Goal: Check status: Check status

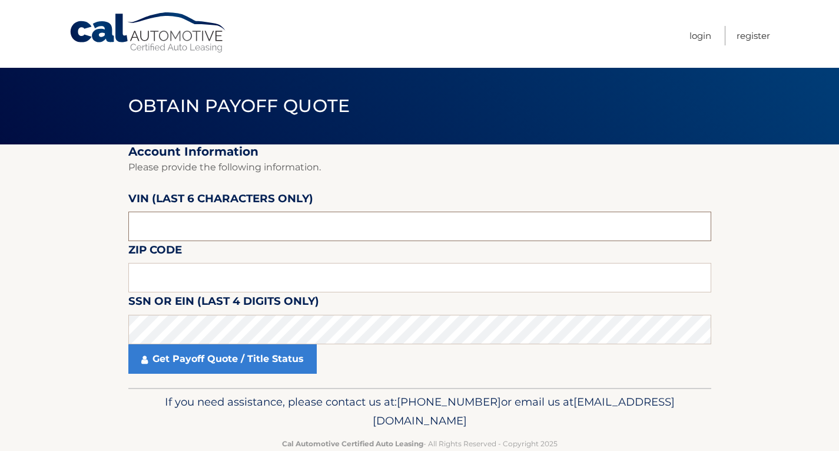
click at [200, 234] on input "text" at bounding box center [419, 225] width 583 height 29
type input "190790"
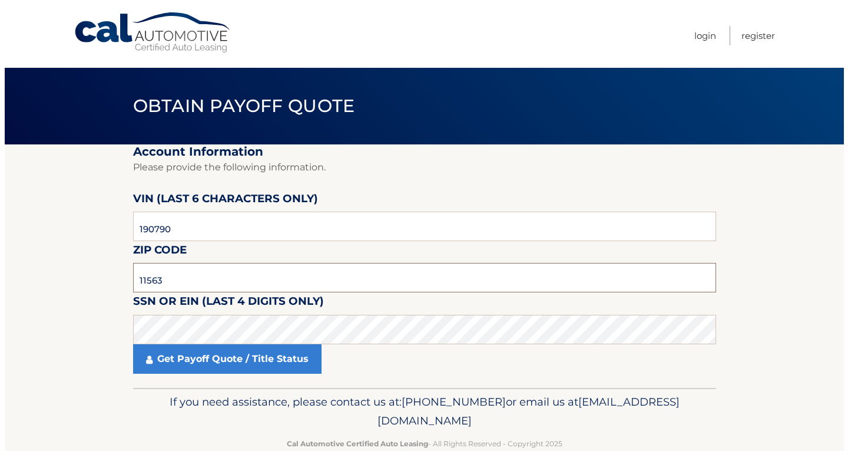
scroll to position [63, 0]
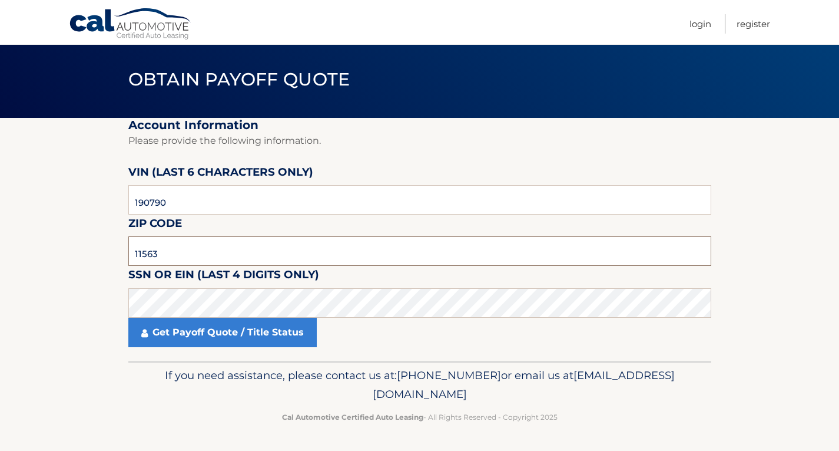
type input "11563"
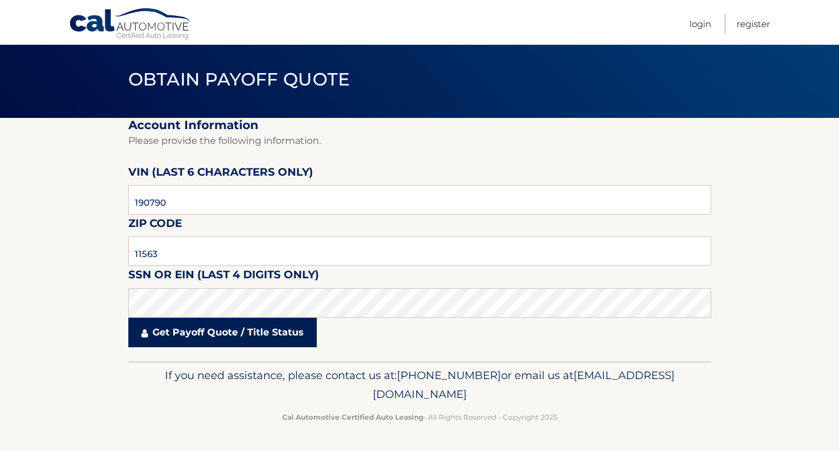
click at [303, 332] on link "Get Payoff Quote / Title Status" at bounding box center [222, 331] width 188 height 29
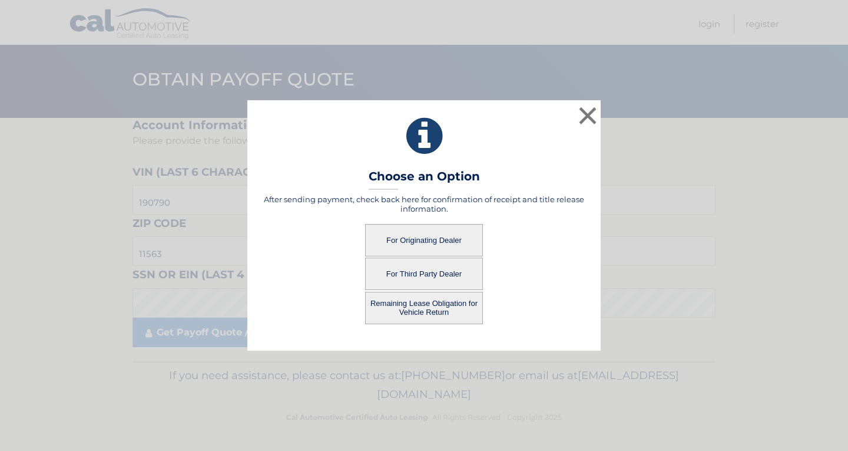
click at [389, 272] on button "For Third Party Dealer" at bounding box center [424, 273] width 118 height 32
click at [418, 277] on button "For Third Party Dealer" at bounding box center [424, 273] width 118 height 32
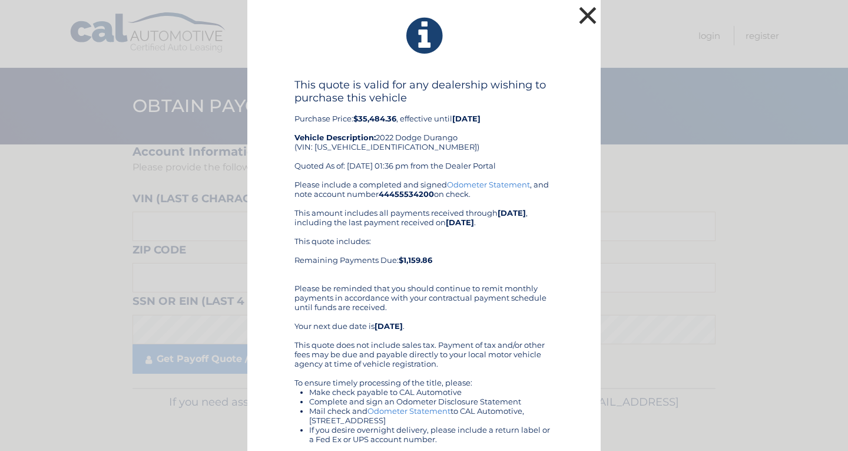
click at [591, 18] on button "×" at bounding box center [588, 16] width 24 height 24
